Goal: Entertainment & Leisure: Consume media (video, audio)

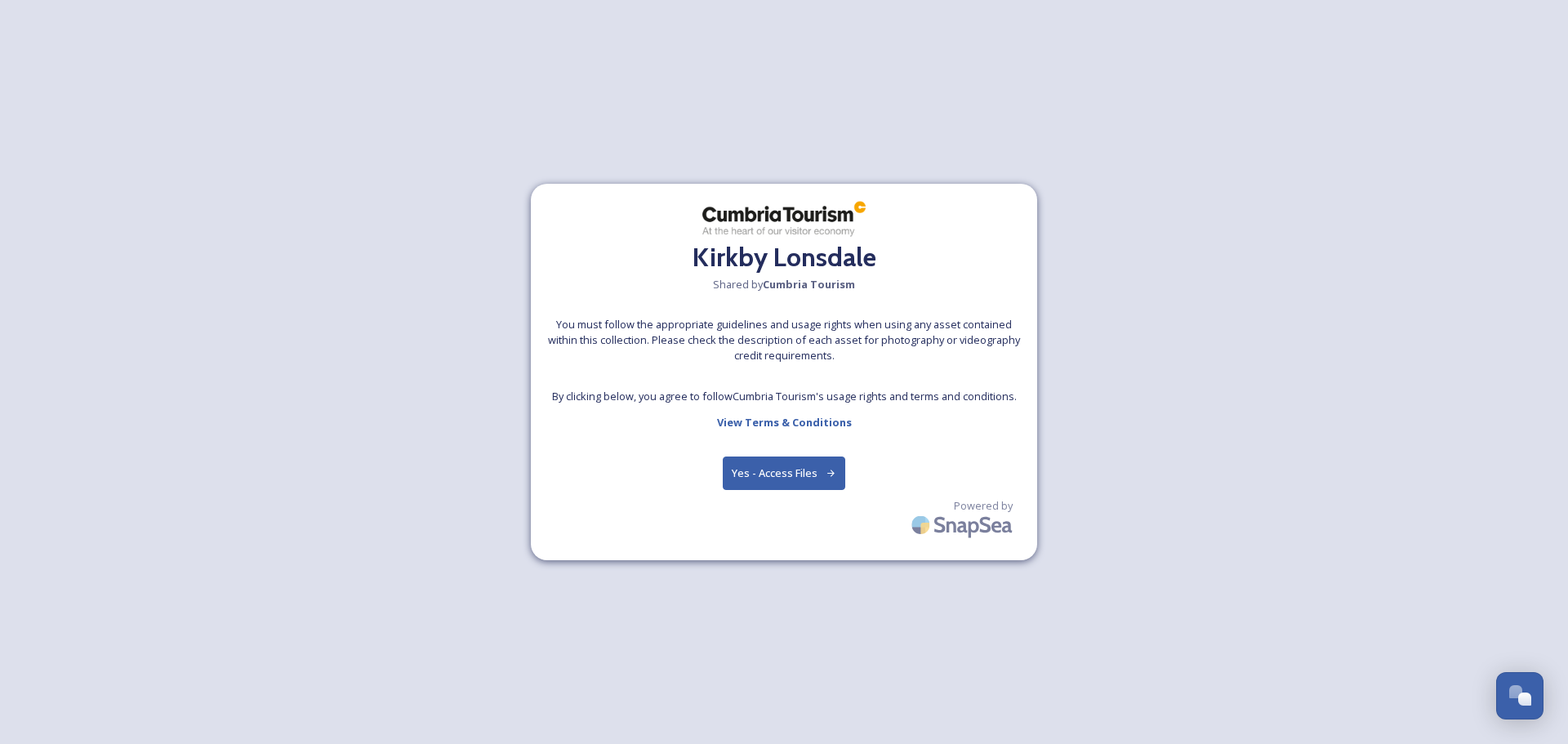
click at [808, 475] on button "Yes - Access Files" at bounding box center [784, 473] width 122 height 33
click at [775, 478] on button "Yes - Access Files" at bounding box center [784, 473] width 122 height 33
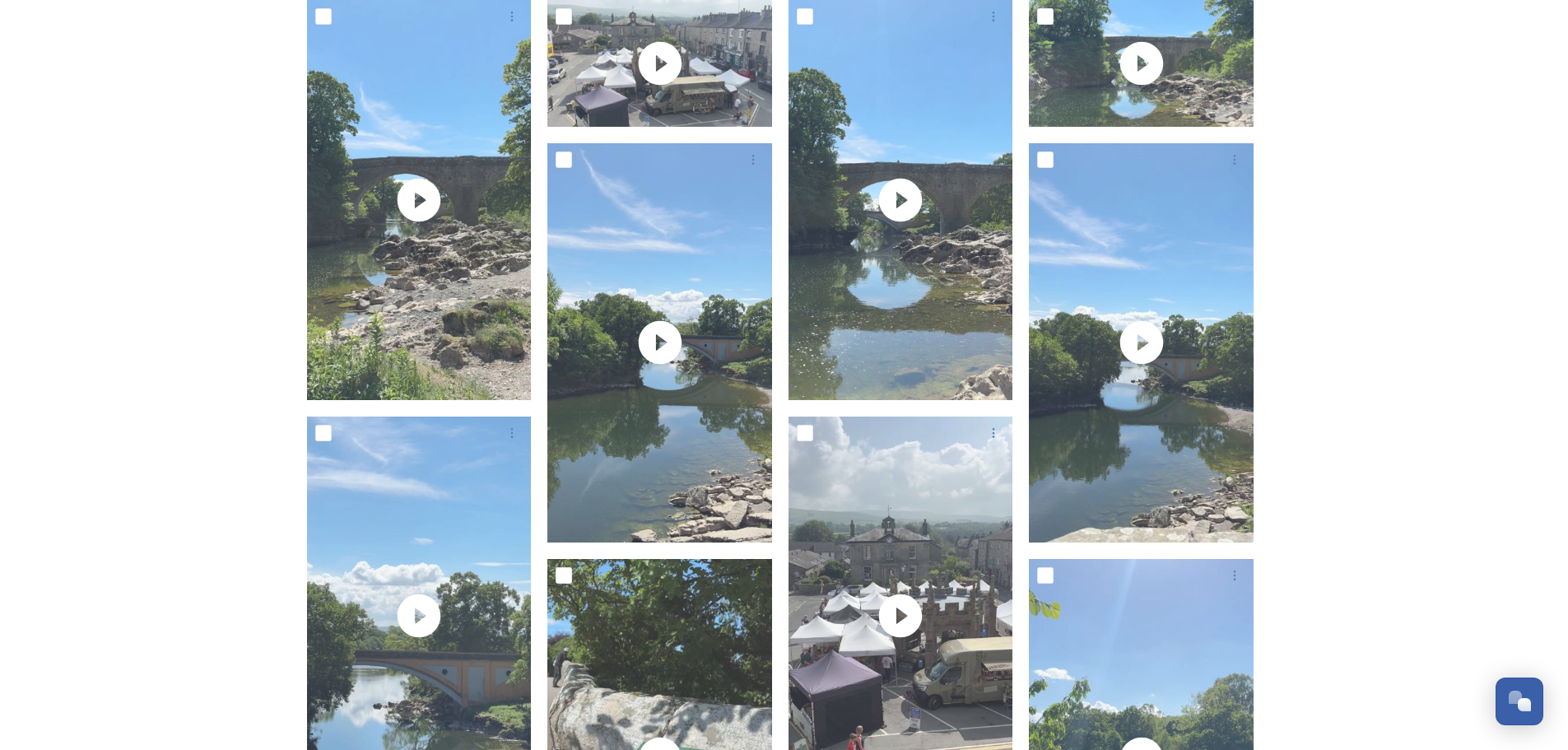
scroll to position [241, 0]
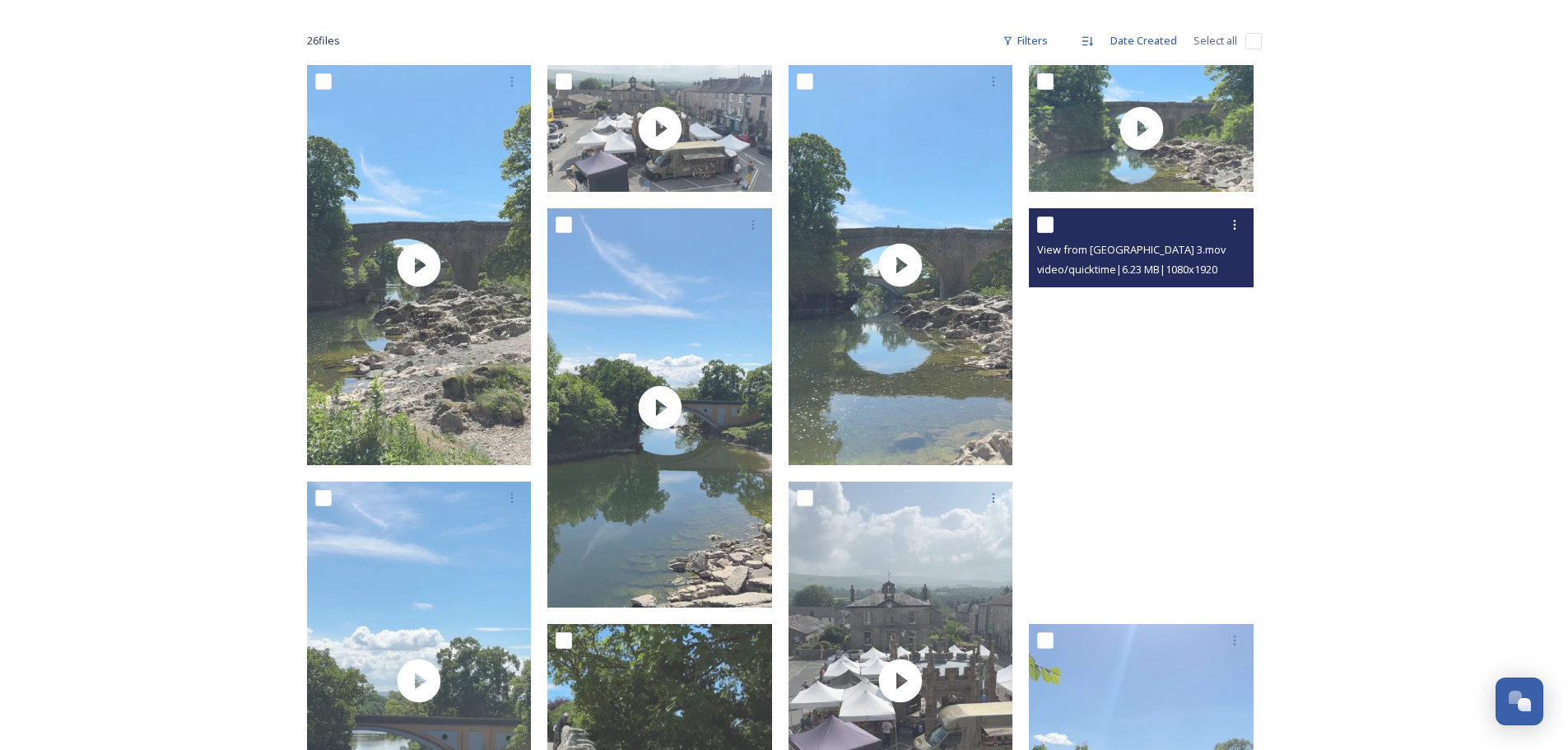
click at [1140, 417] on video "View from Devil's Bridge 3.mov" at bounding box center [1140, 407] width 224 height 400
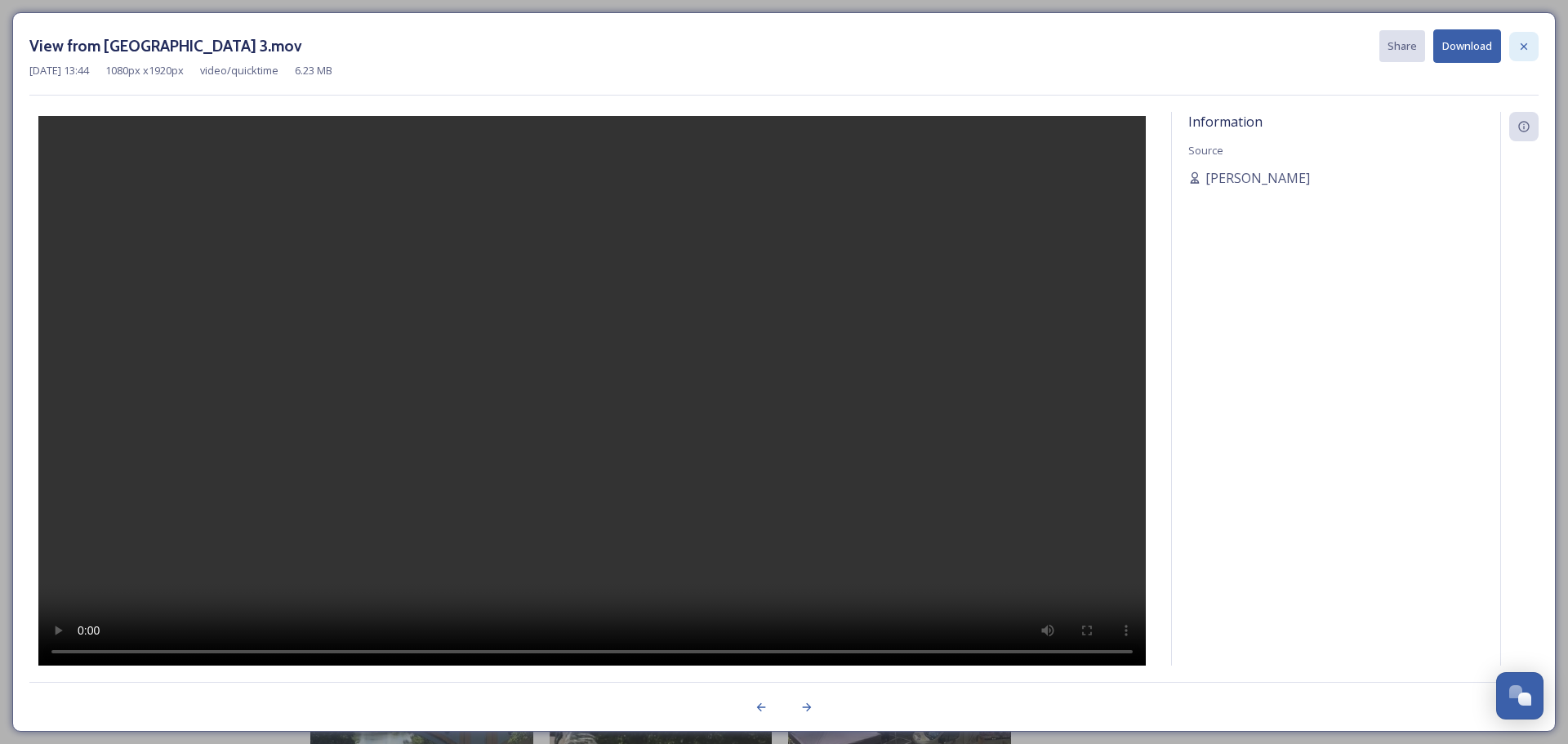
click at [1520, 48] on icon at bounding box center [1524, 47] width 13 height 13
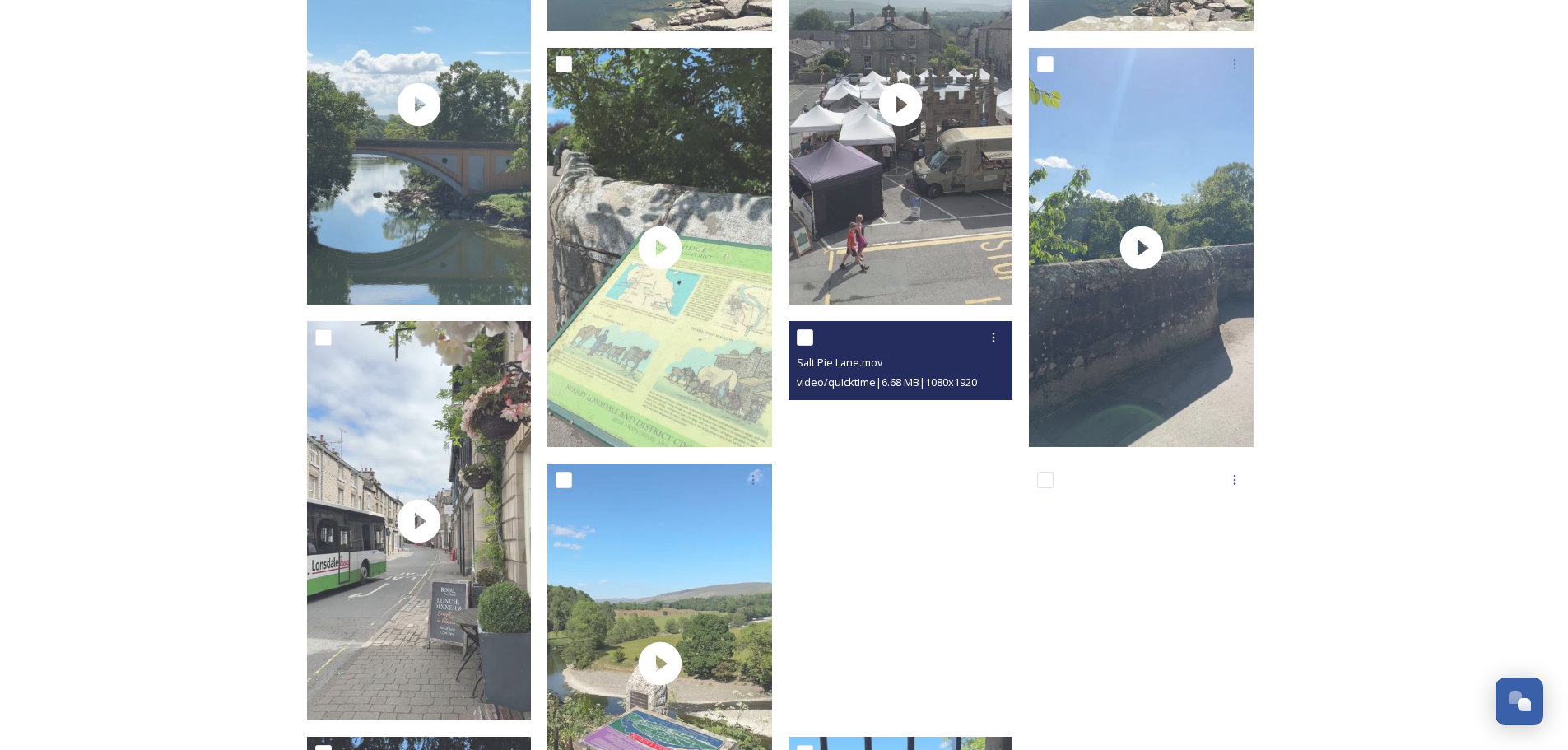
scroll to position [1147, 0]
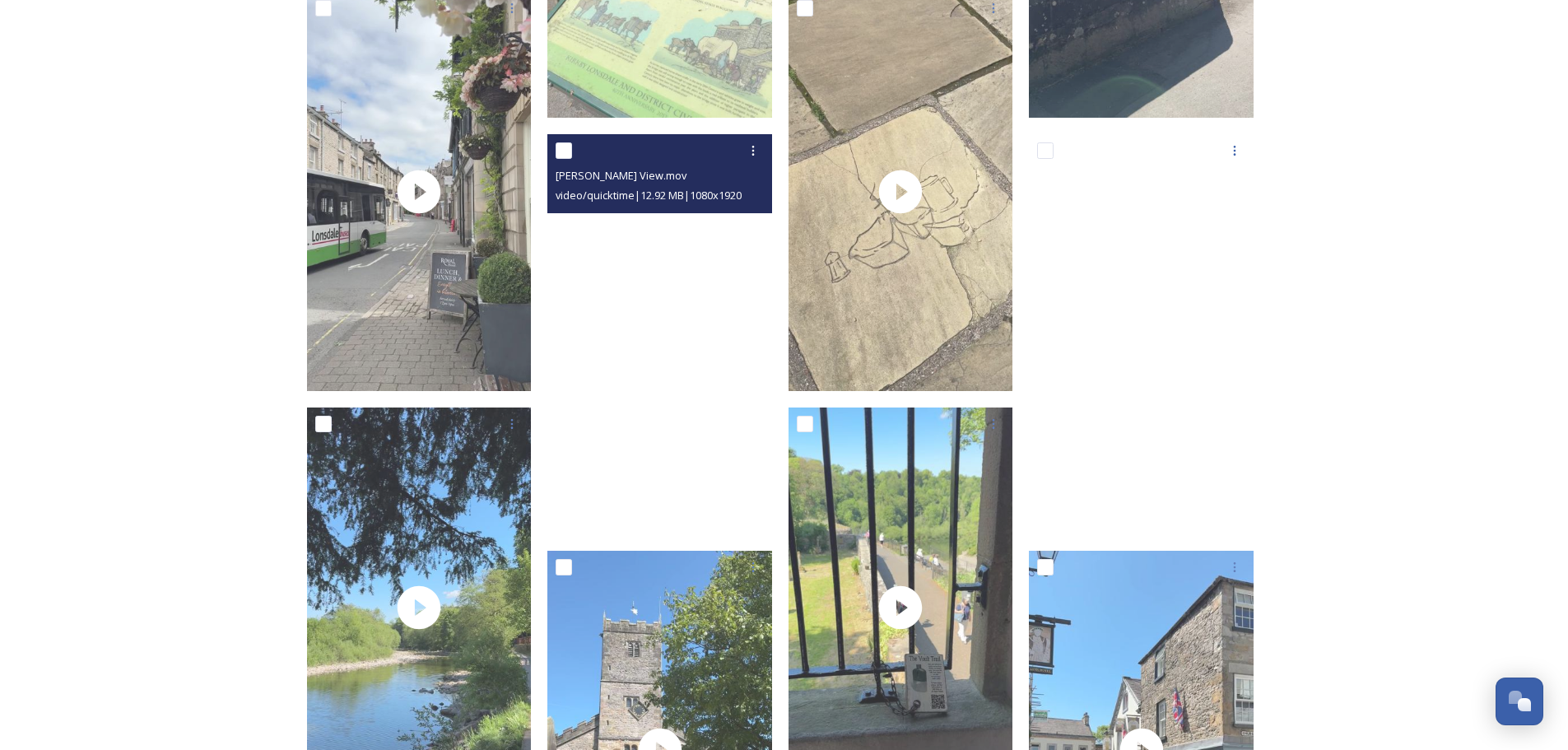
click at [655, 349] on video "Ruskin's View.mov" at bounding box center [659, 333] width 224 height 400
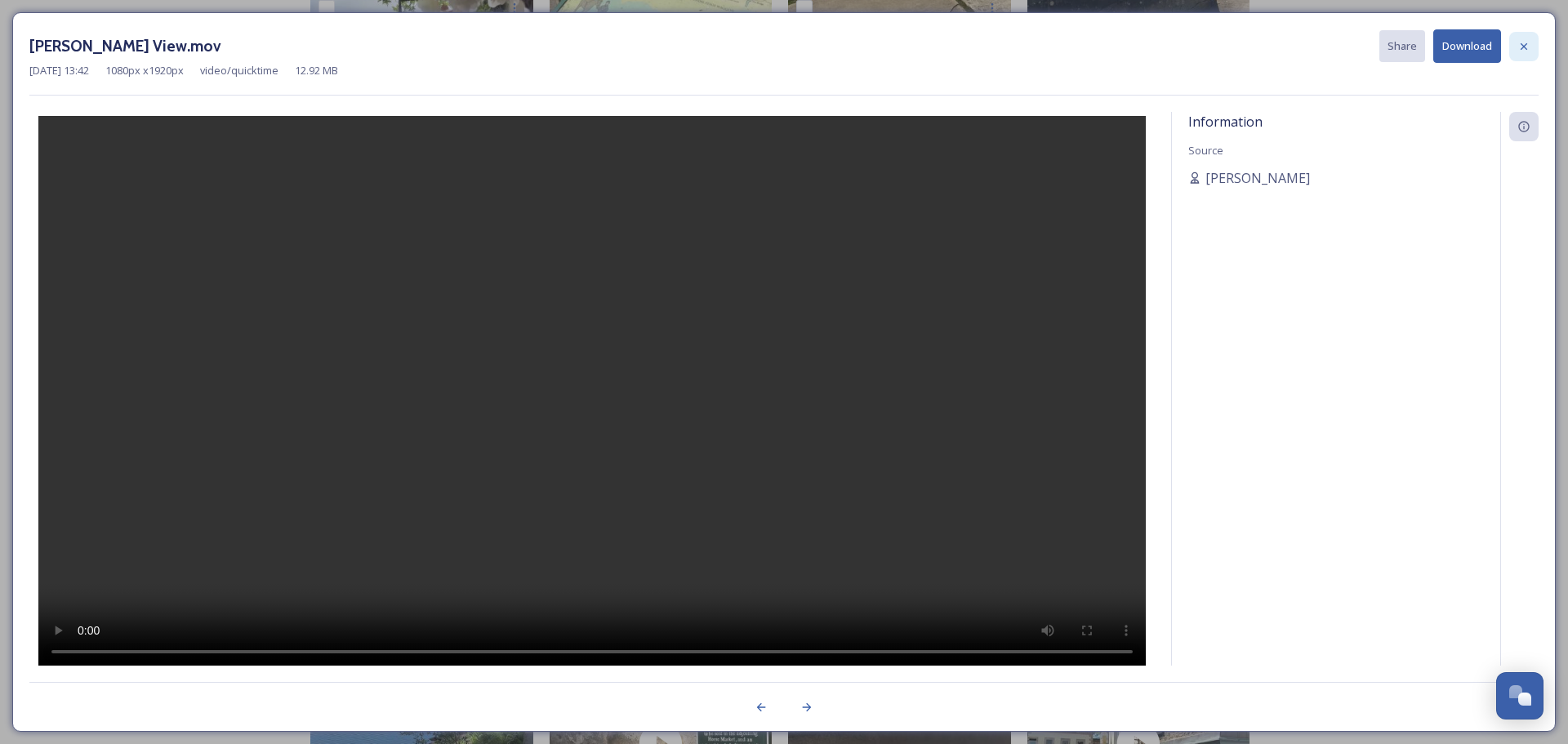
click at [1525, 44] on icon at bounding box center [1524, 47] width 13 height 13
